Goal: Information Seeking & Learning: Learn about a topic

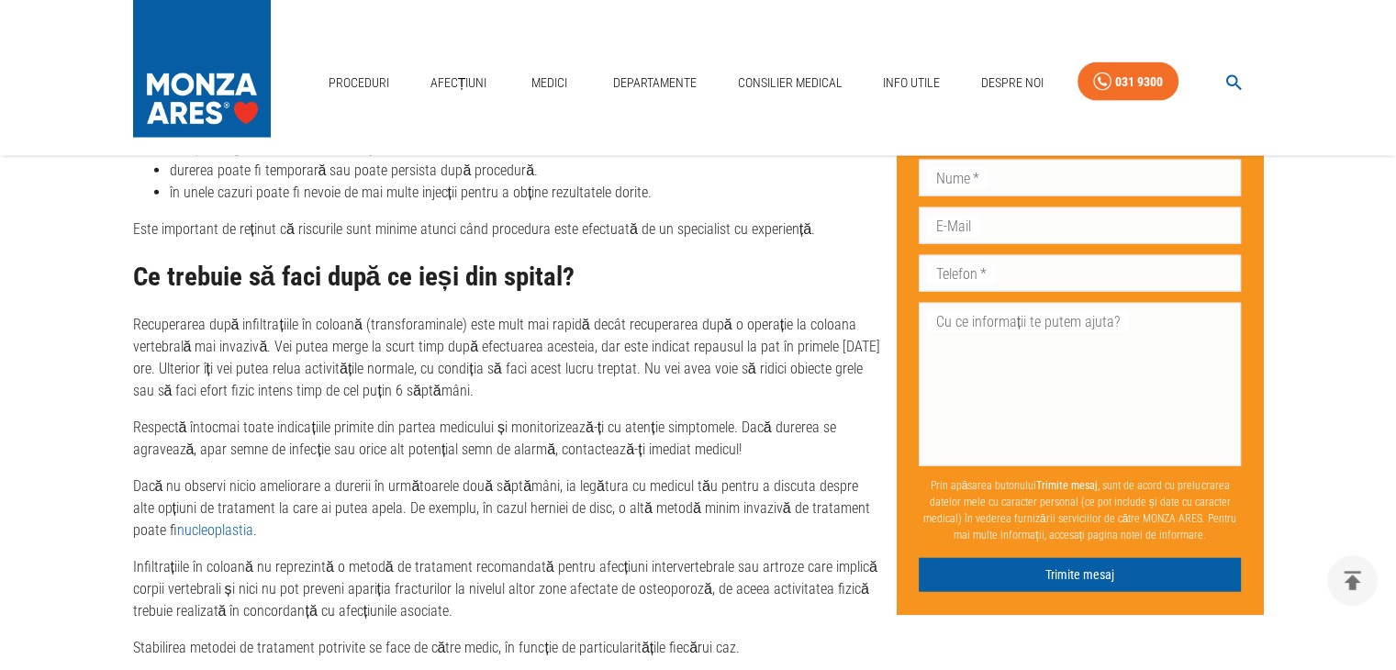
scroll to position [4222, 0]
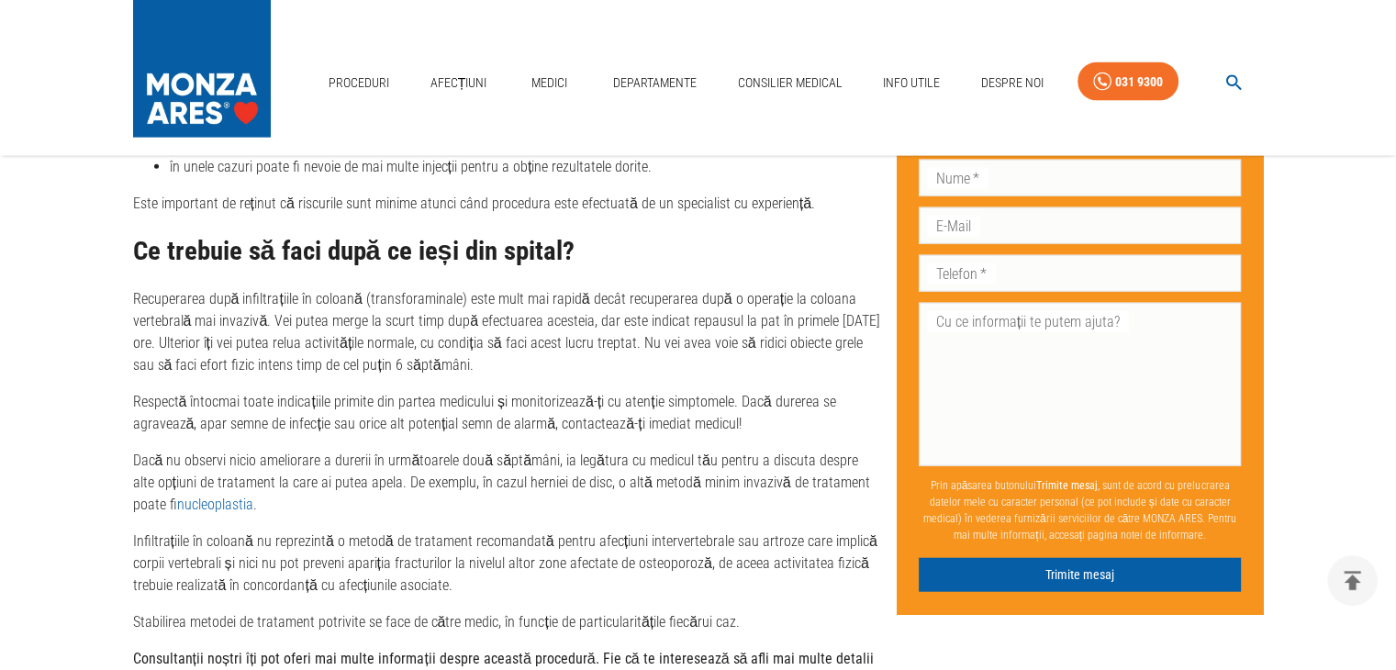
click at [203, 506] on link "nucleoplastia" at bounding box center [215, 504] width 76 height 17
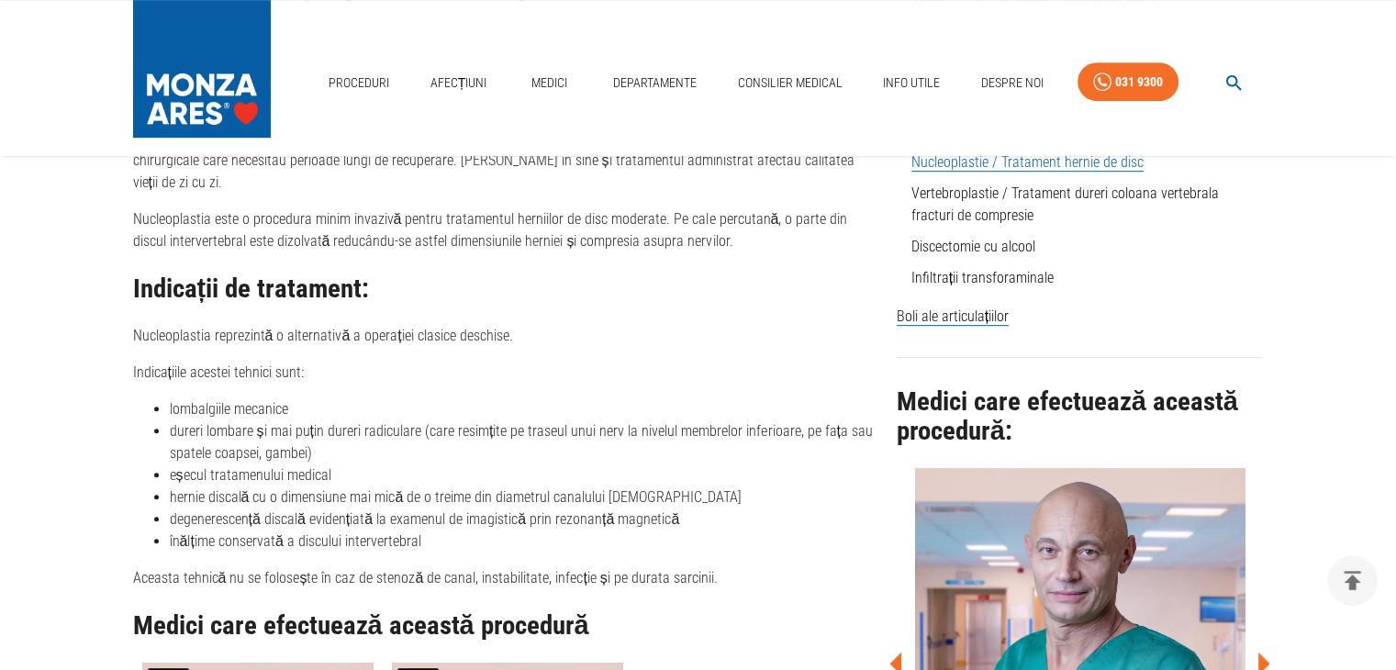
scroll to position [918, 0]
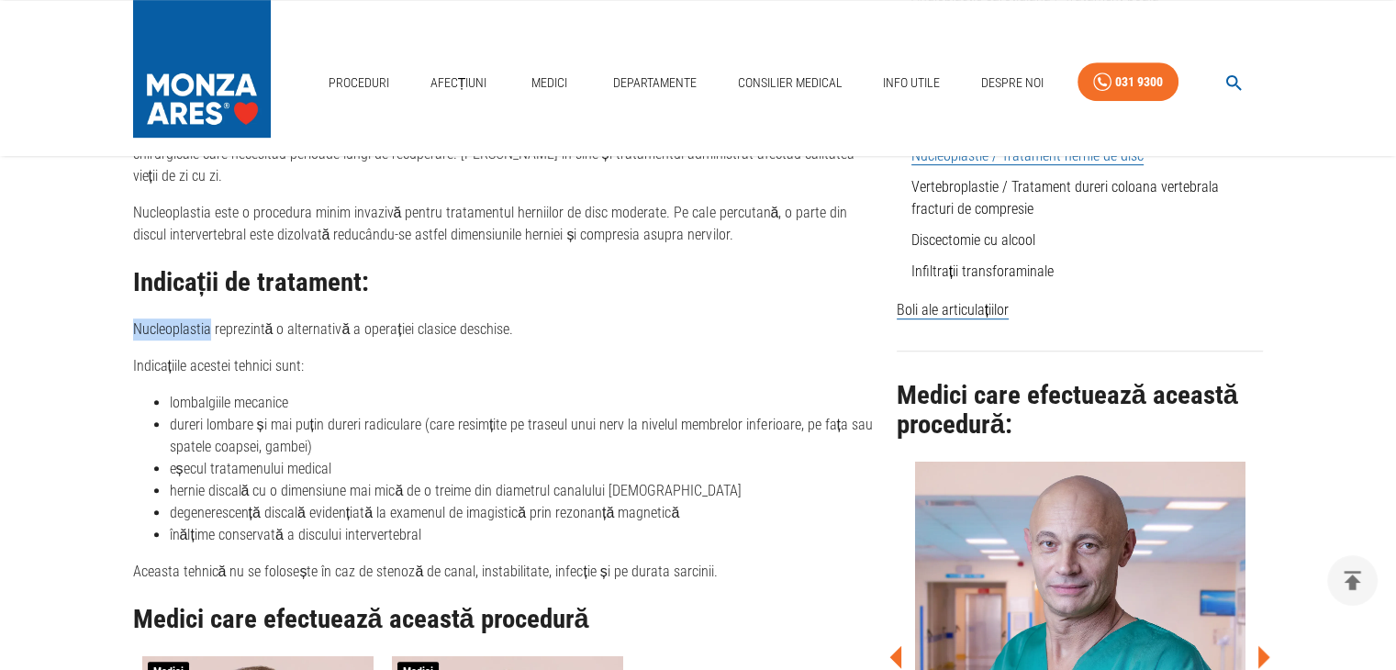
drag, startPoint x: 134, startPoint y: 306, endPoint x: 206, endPoint y: 302, distance: 72.6
click at [206, 318] on p "Nucleoplastia reprezintă o alternativă a operației clasice deschise." at bounding box center [507, 329] width 749 height 22
copy p "Nucleoplastia"
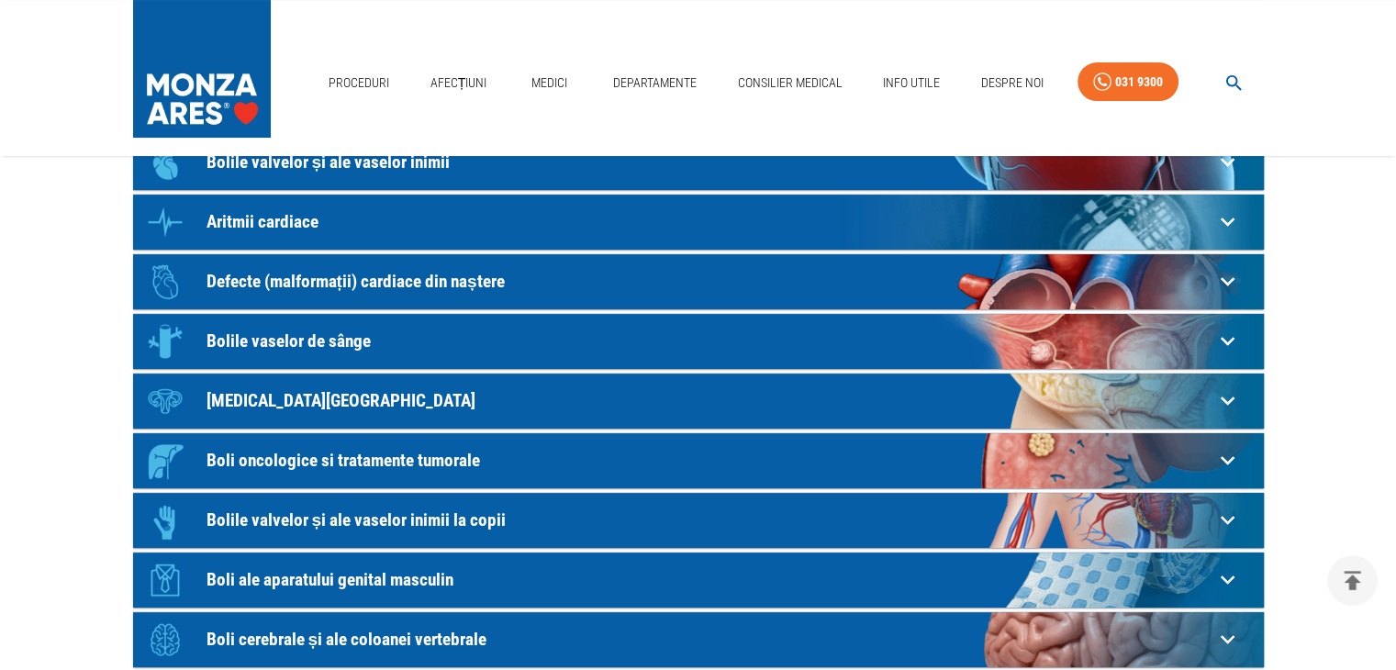
scroll to position [642, 0]
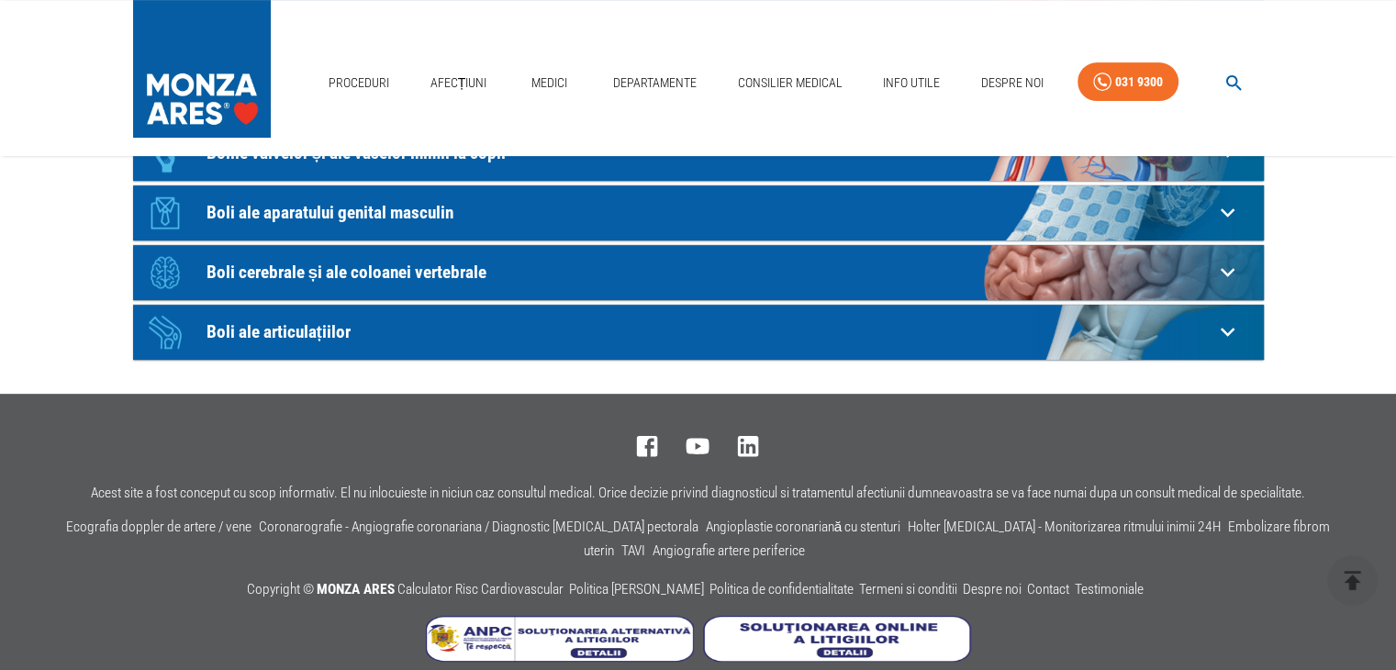
click at [455, 273] on p "Boli cerebrale și ale coloanei vertebrale" at bounding box center [709, 271] width 1007 height 19
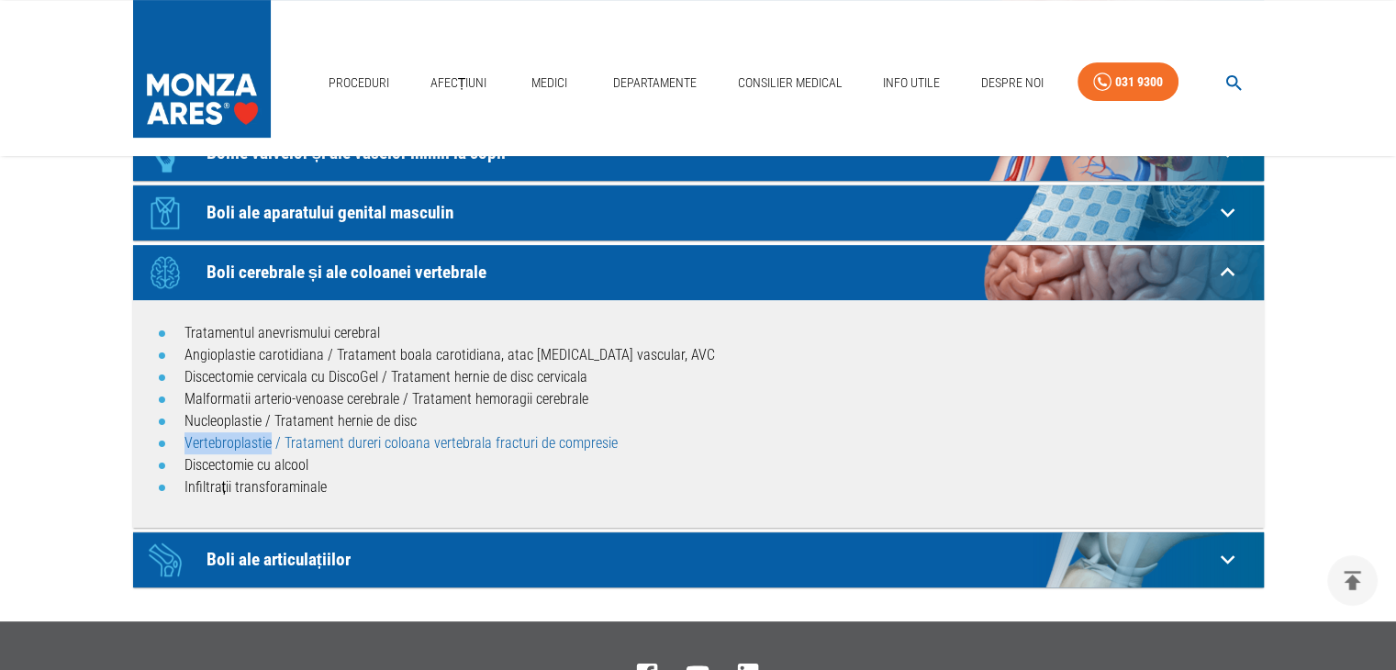
drag, startPoint x: 184, startPoint y: 441, endPoint x: 267, endPoint y: 442, distance: 83.5
click at [267, 442] on li "Vertebroplastie / Tratament dureri coloana vertebrala fracturi de compresie" at bounding box center [716, 443] width 1065 height 22
copy link "Vertebroplastie"
